Goal: Navigation & Orientation: Find specific page/section

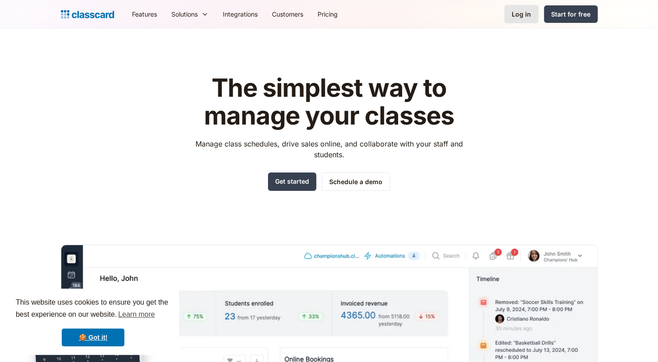
click at [528, 15] on div "Log in" at bounding box center [521, 13] width 19 height 9
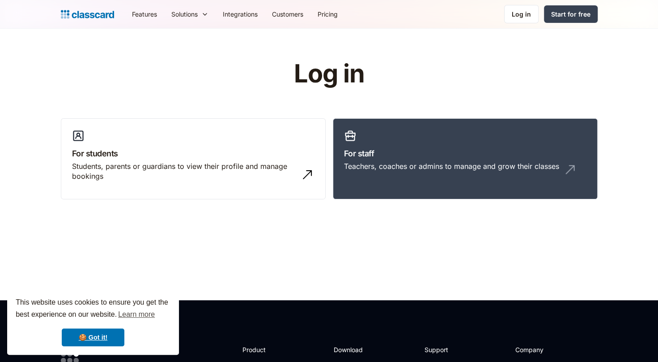
click at [434, 200] on div "For students Students, parents or guardians to view their profile and manage bo…" at bounding box center [329, 162] width 537 height 89
click at [429, 192] on link "For staff Teachers, coaches or admins to manage and grow their classes" at bounding box center [465, 158] width 265 height 81
